Goal: Navigation & Orientation: Find specific page/section

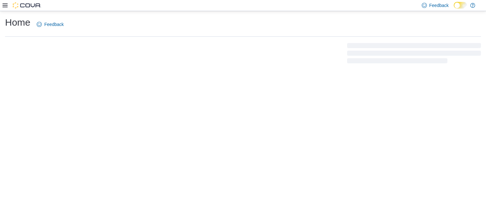
click at [332, 90] on div "Home Feedback" at bounding box center [243, 115] width 486 height 209
